Goal: Check status: Check status

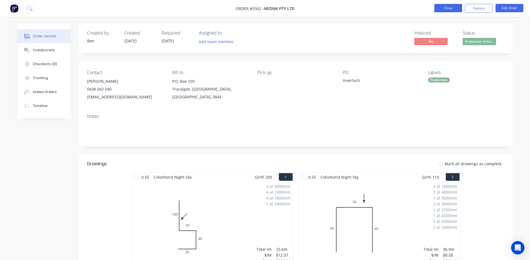
click at [445, 6] on button "Close" at bounding box center [449, 8] width 28 height 8
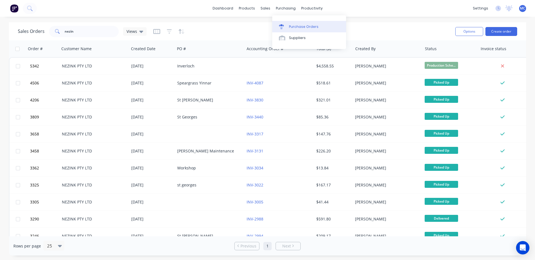
click at [295, 27] on div "Purchase Orders" at bounding box center [304, 26] width 30 height 5
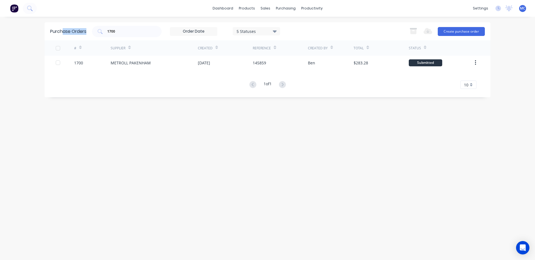
drag, startPoint x: 121, startPoint y: 34, endPoint x: 53, endPoint y: 35, distance: 68.8
click at [53, 35] on div "Purchase Orders 1700 5 Statuses 5 Statuses Export to Excel (XLSX) Create purcha…" at bounding box center [268, 31] width 446 height 18
drag, startPoint x: 53, startPoint y: 35, endPoint x: 117, endPoint y: 31, distance: 64.7
click at [117, 31] on input "1700" at bounding box center [130, 32] width 46 height 6
drag, startPoint x: 97, startPoint y: 31, endPoint x: 92, endPoint y: 31, distance: 5.9
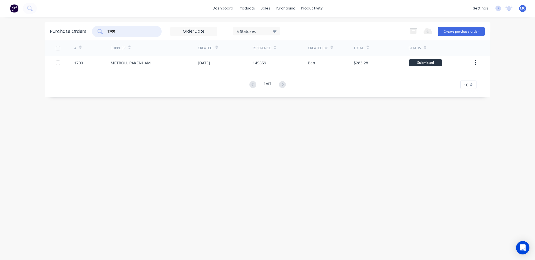
click at [94, 31] on div "1700" at bounding box center [127, 31] width 70 height 11
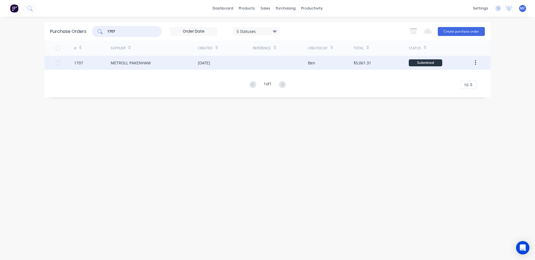
type input "1707"
click at [183, 64] on div "METROLL PAKENHAM" at bounding box center [154, 63] width 87 height 14
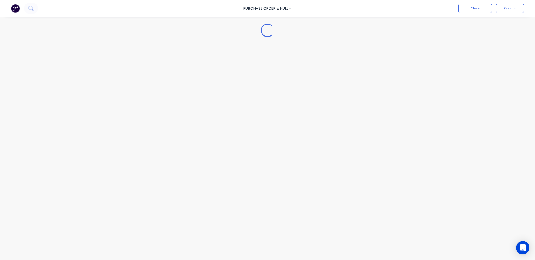
type textarea "x"
